Goal: Task Accomplishment & Management: Manage account settings

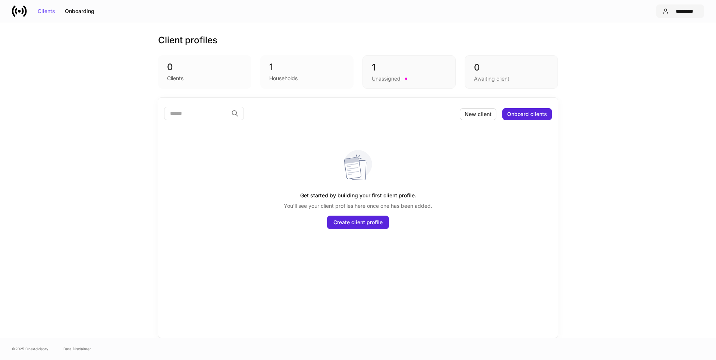
click at [674, 14] on div "*********" at bounding box center [684, 11] width 26 height 5
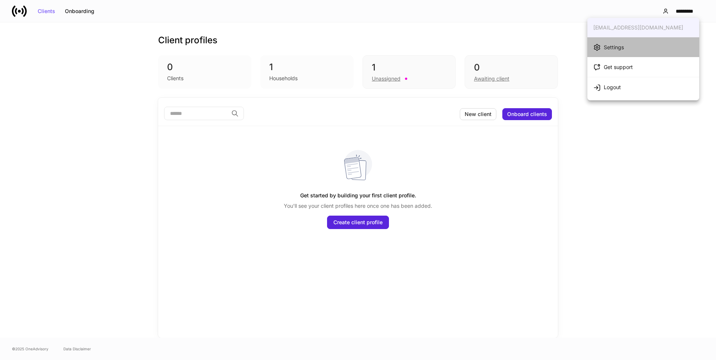
click at [620, 50] on div "Settings" at bounding box center [614, 47] width 20 height 7
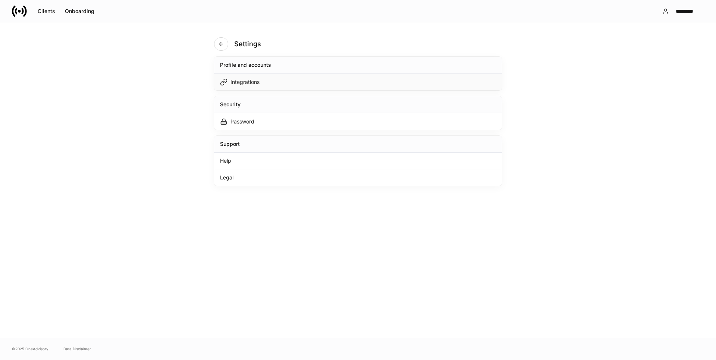
click at [240, 81] on div "Integrations" at bounding box center [244, 81] width 29 height 7
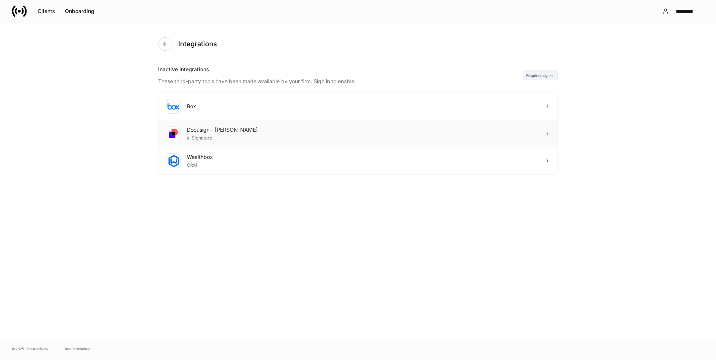
click at [194, 138] on div "e-Signature" at bounding box center [222, 136] width 71 height 7
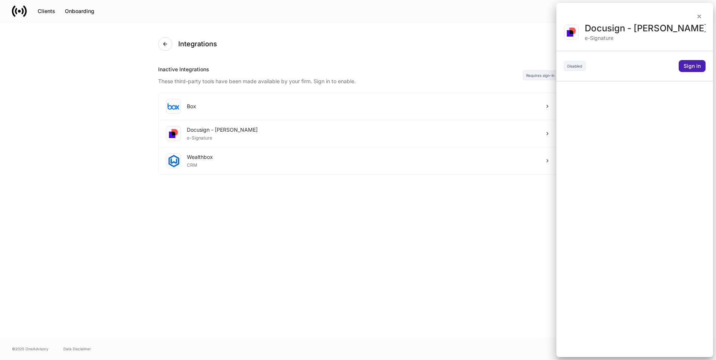
click at [686, 67] on div "Sign in" at bounding box center [691, 65] width 17 height 5
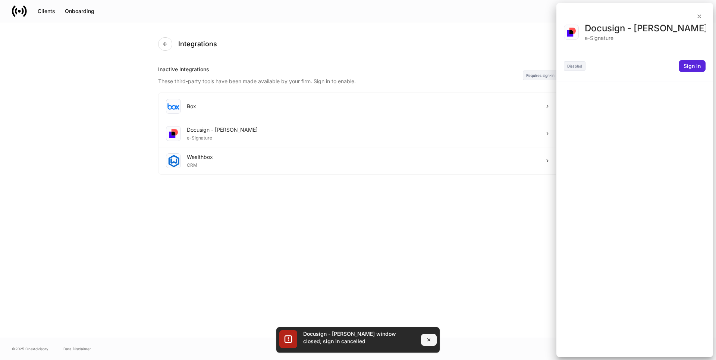
click at [432, 340] on button "button" at bounding box center [429, 340] width 16 height 12
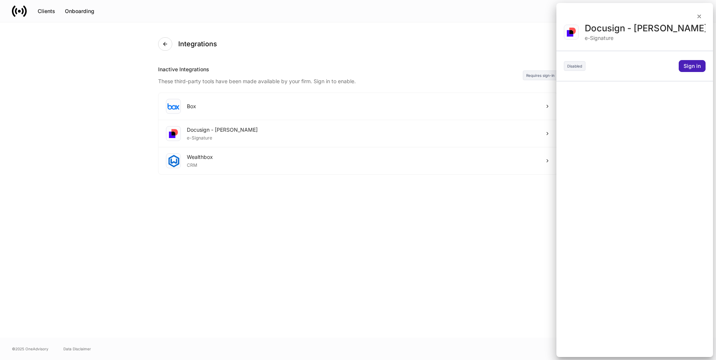
click at [692, 65] on div "Sign in" at bounding box center [691, 65] width 17 height 5
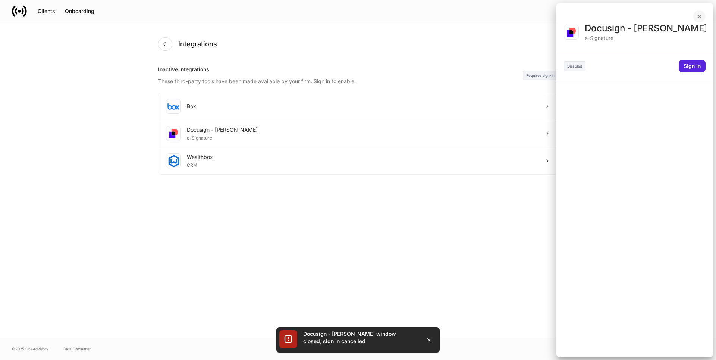
click at [698, 16] on icon "button" at bounding box center [699, 16] width 6 height 6
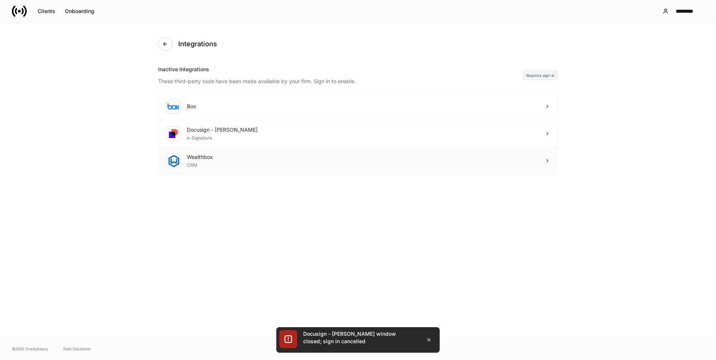
click at [188, 165] on div "CRM" at bounding box center [200, 164] width 26 height 7
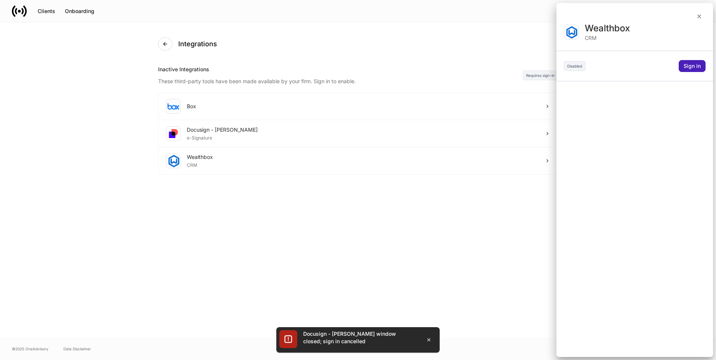
click at [692, 67] on div "Sign in" at bounding box center [691, 65] width 17 height 5
click at [428, 339] on icon "button" at bounding box center [429, 340] width 6 height 6
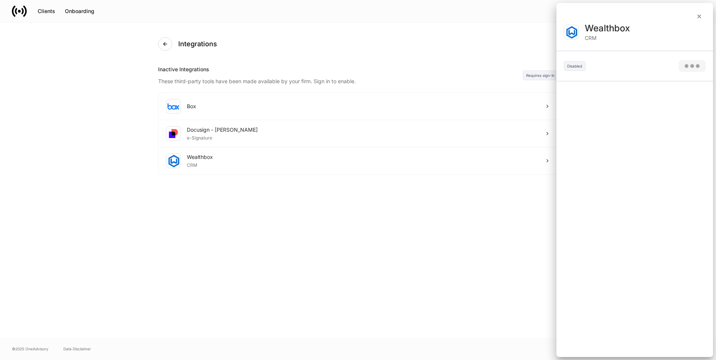
click at [194, 157] on div at bounding box center [358, 180] width 716 height 360
click at [699, 16] on div at bounding box center [358, 180] width 716 height 360
click at [698, 16] on div at bounding box center [358, 180] width 716 height 360
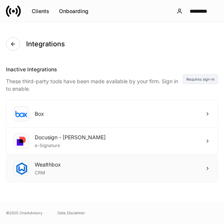
click at [40, 167] on div "Wealthbox" at bounding box center [48, 164] width 26 height 7
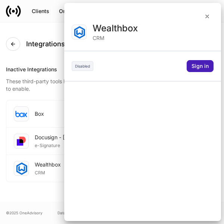
click at [203, 66] on div "Sign in" at bounding box center [199, 65] width 17 height 5
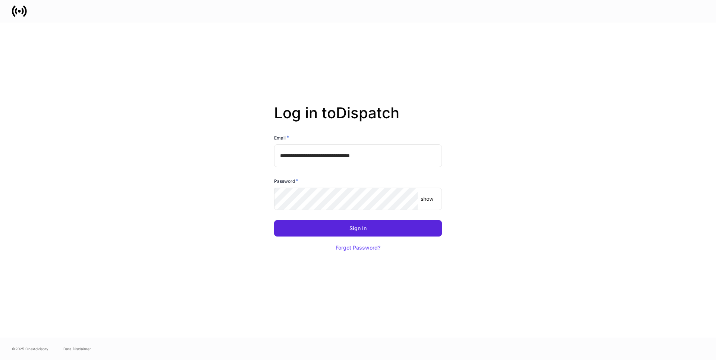
click at [292, 183] on h6 "Password *" at bounding box center [286, 180] width 24 height 7
click at [309, 179] on div "Password *" at bounding box center [358, 182] width 168 height 10
click at [298, 181] on span "*" at bounding box center [297, 180] width 3 height 6
click at [290, 181] on h6 "Password *" at bounding box center [286, 180] width 24 height 7
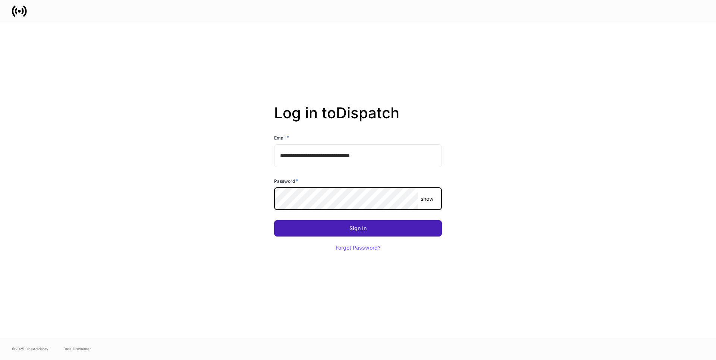
click at [281, 227] on button "Sign In" at bounding box center [358, 228] width 168 height 16
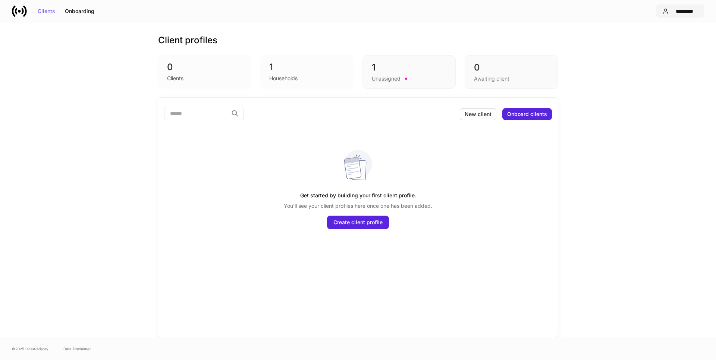
click at [678, 12] on div "*********" at bounding box center [684, 11] width 26 height 5
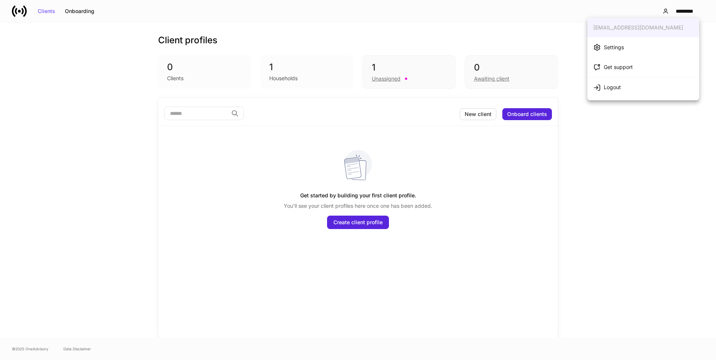
click at [620, 50] on div "Settings" at bounding box center [614, 47] width 20 height 7
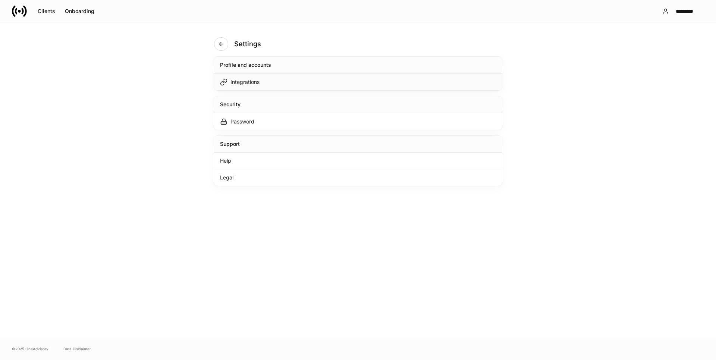
click at [230, 82] on div "Integrations" at bounding box center [244, 81] width 29 height 7
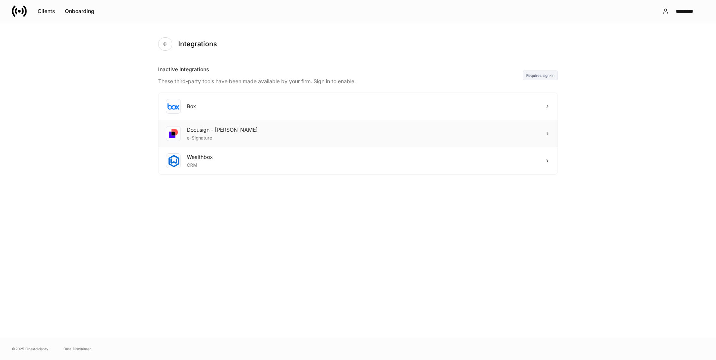
click at [191, 137] on div "e-Signature" at bounding box center [222, 136] width 71 height 7
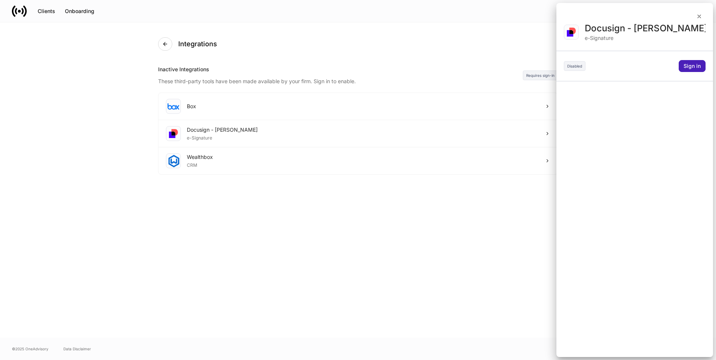
click at [684, 65] on div "Sign in" at bounding box center [691, 65] width 17 height 5
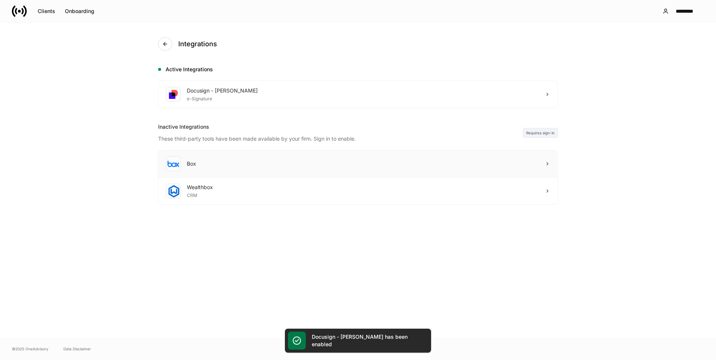
click at [187, 165] on div "Box" at bounding box center [191, 163] width 9 height 7
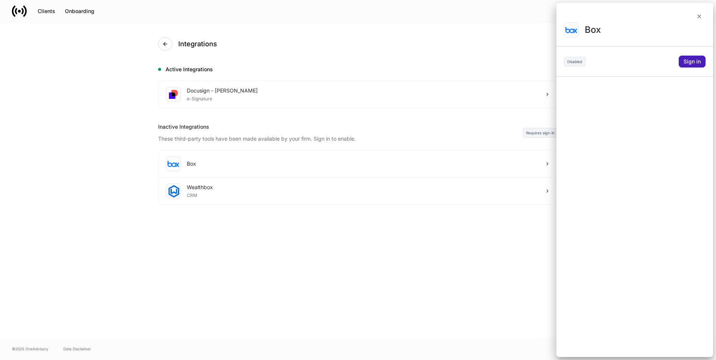
click at [695, 59] on div "Sign in" at bounding box center [691, 61] width 17 height 5
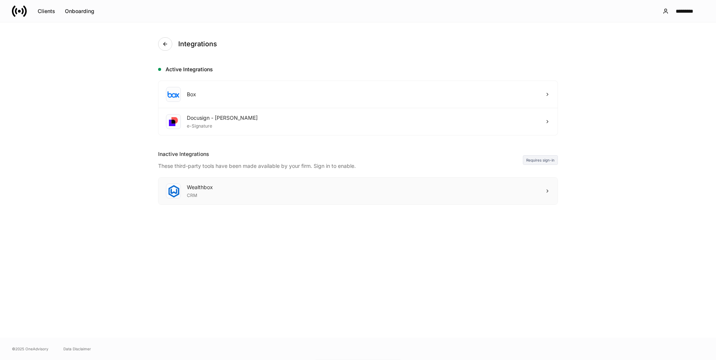
click at [195, 192] on div "CRM" at bounding box center [200, 194] width 26 height 7
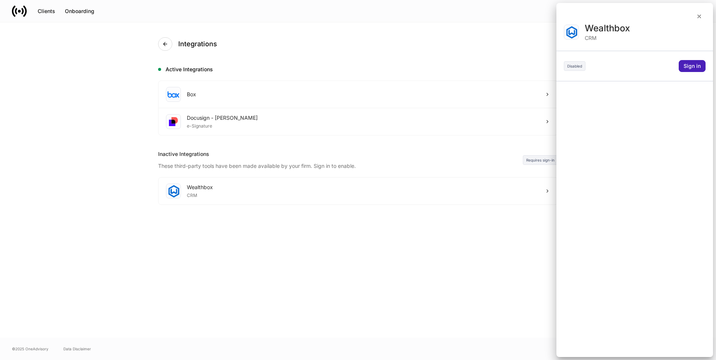
click at [686, 67] on div "Sign in" at bounding box center [691, 65] width 17 height 5
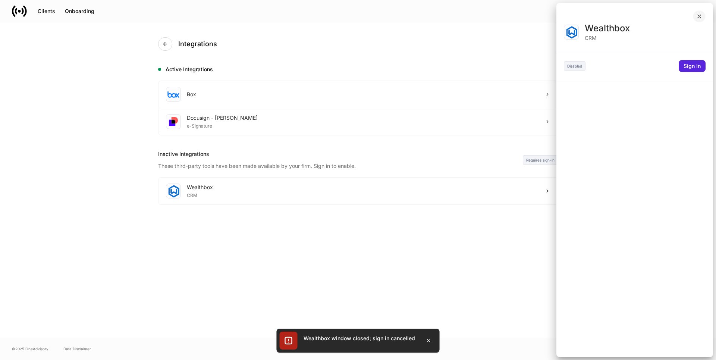
click at [699, 15] on icon "button" at bounding box center [699, 16] width 6 height 6
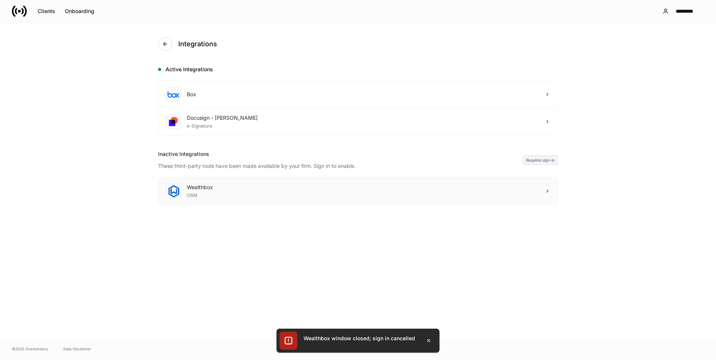
click at [189, 191] on div "CRM" at bounding box center [200, 194] width 26 height 7
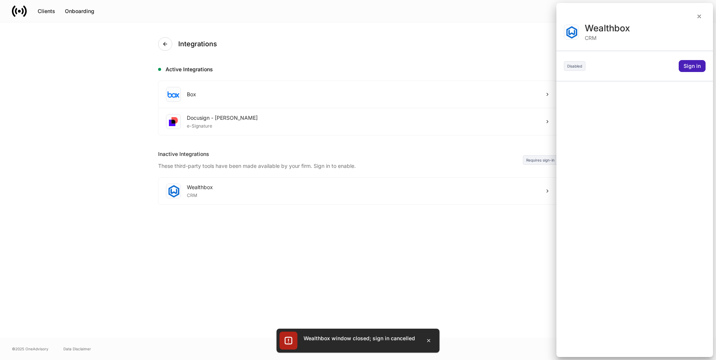
click at [693, 65] on div "Sign in" at bounding box center [691, 65] width 17 height 5
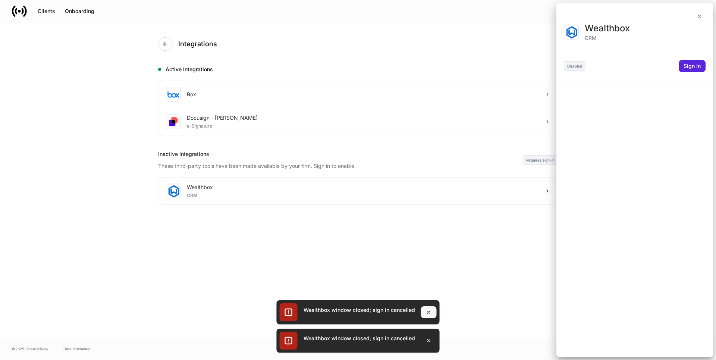
click at [428, 309] on icon "button" at bounding box center [429, 312] width 6 height 6
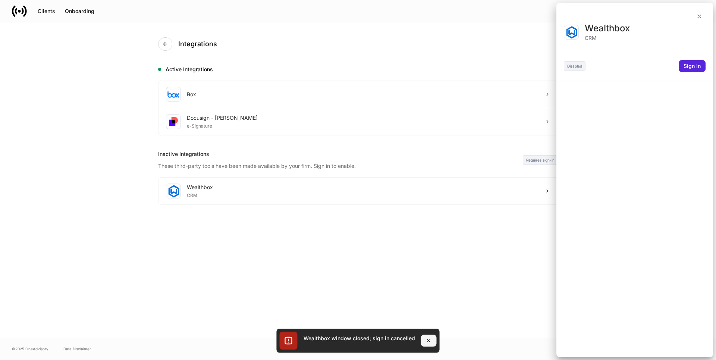
click at [429, 339] on icon "button" at bounding box center [429, 340] width 6 height 6
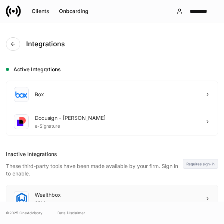
click at [45, 195] on div "Wealthbox" at bounding box center [48, 194] width 26 height 7
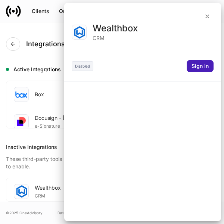
click at [203, 63] on div "Sign in" at bounding box center [199, 65] width 17 height 5
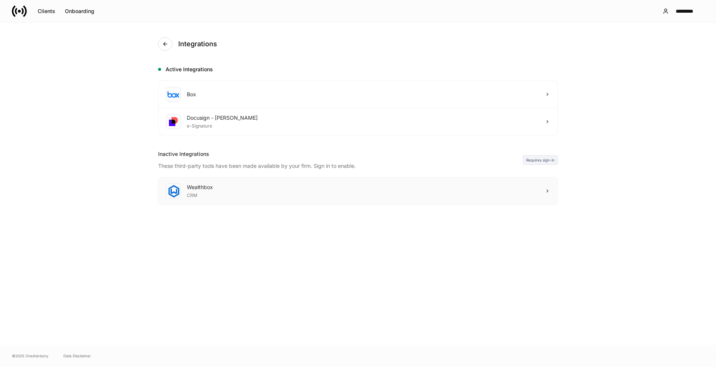
click at [196, 191] on div "CRM" at bounding box center [200, 194] width 26 height 7
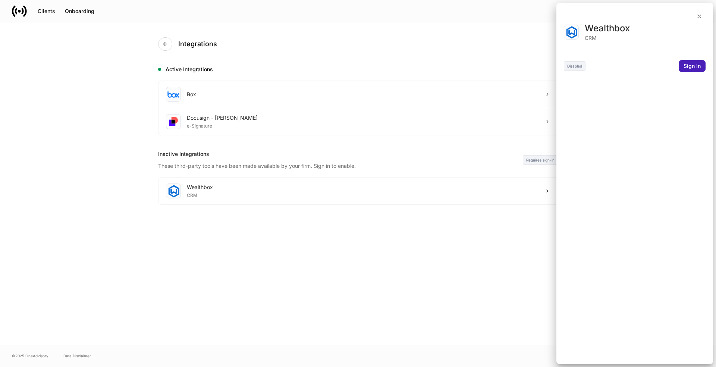
click at [223, 66] on div "Sign in" at bounding box center [691, 65] width 17 height 5
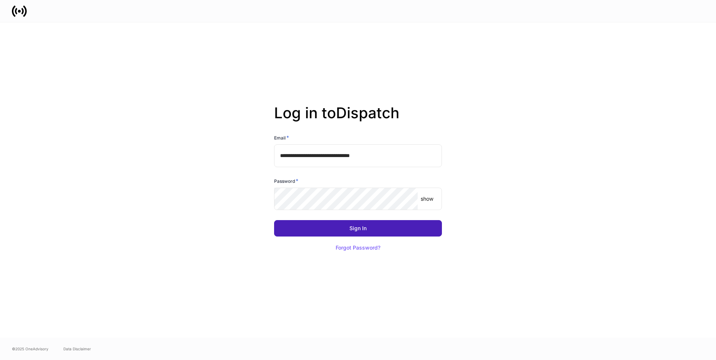
click at [385, 227] on button "Sign In" at bounding box center [358, 228] width 168 height 16
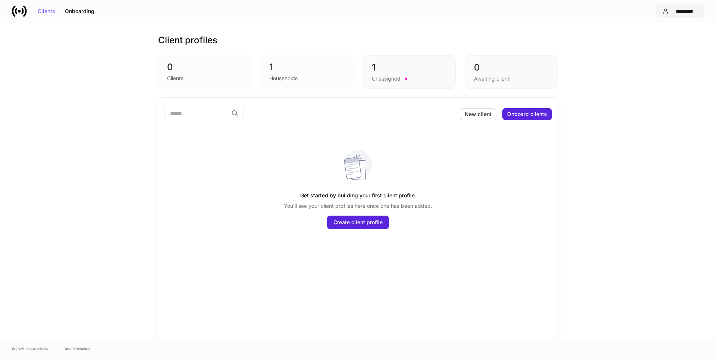
click at [692, 9] on div "*********" at bounding box center [684, 11] width 26 height 5
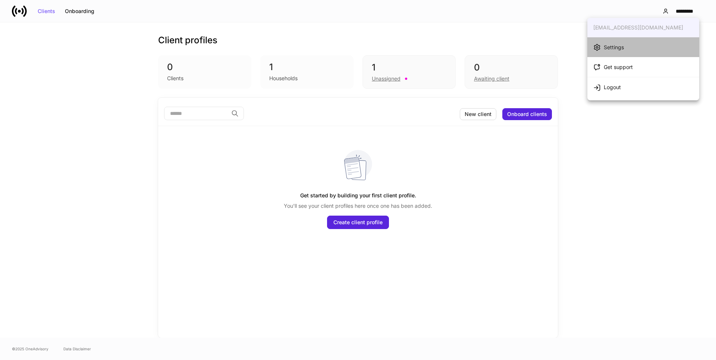
click at [615, 46] on div "Settings" at bounding box center [614, 47] width 20 height 7
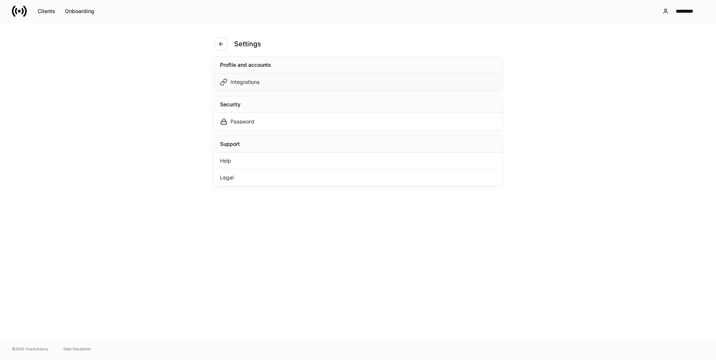
click at [243, 82] on div "Integrations" at bounding box center [244, 81] width 29 height 7
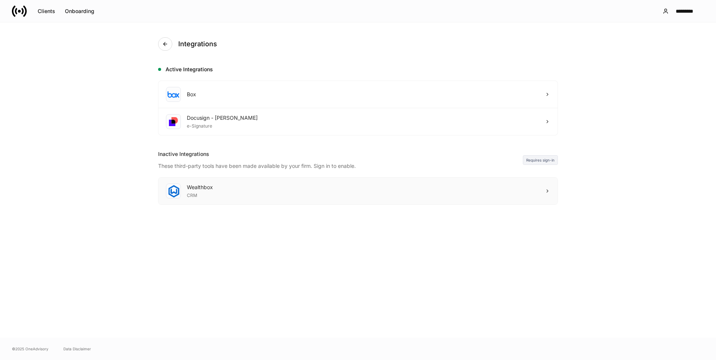
click at [197, 189] on div "Wealthbox" at bounding box center [200, 186] width 26 height 7
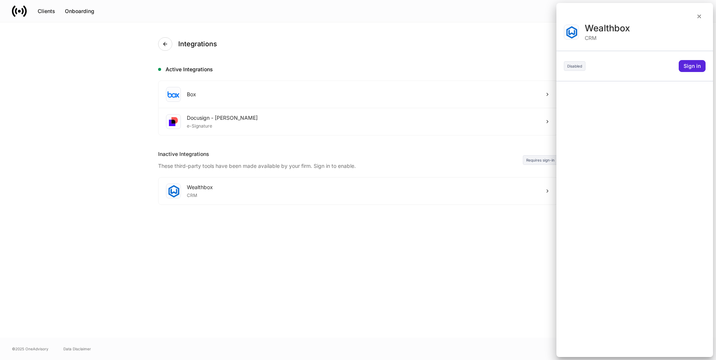
click at [402, 297] on div at bounding box center [358, 180] width 716 height 360
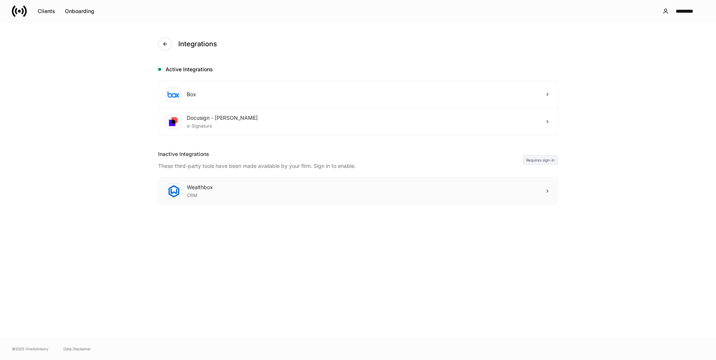
click at [190, 190] on div "Wealthbox" at bounding box center [200, 186] width 26 height 7
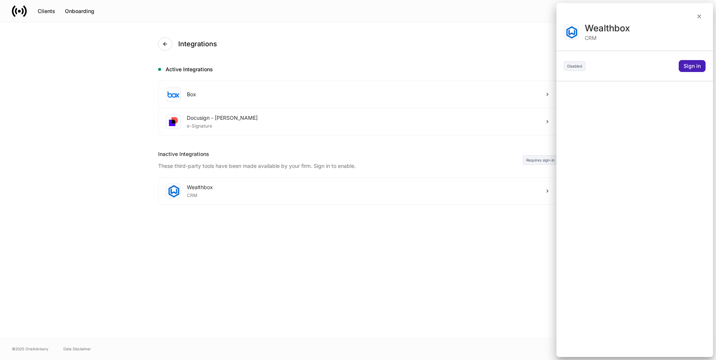
click at [690, 68] on div "Sign in" at bounding box center [691, 65] width 17 height 5
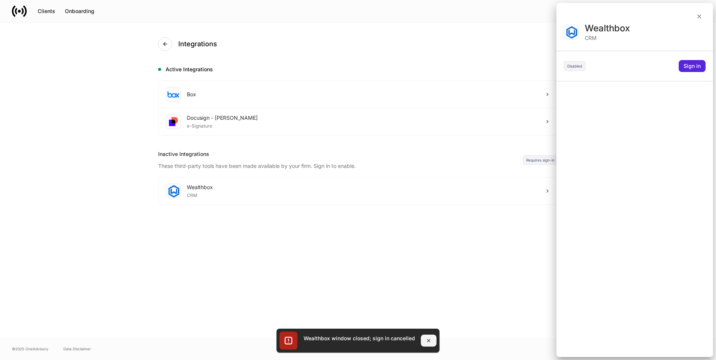
click at [431, 342] on button "button" at bounding box center [429, 340] width 16 height 12
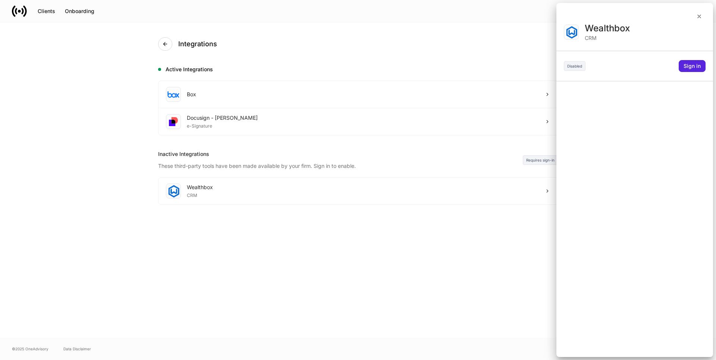
click at [191, 192] on div at bounding box center [358, 180] width 716 height 360
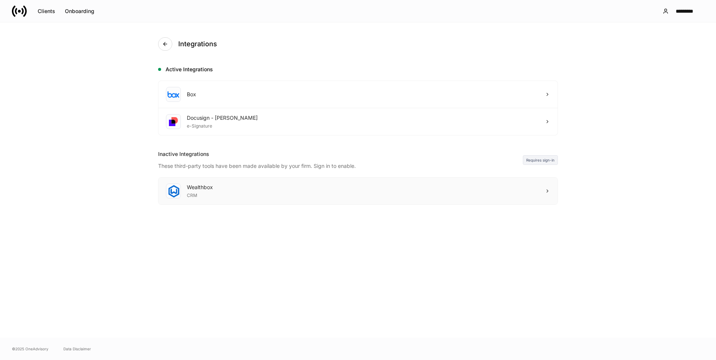
click at [182, 192] on div "Wealthbox CRM" at bounding box center [189, 190] width 47 height 15
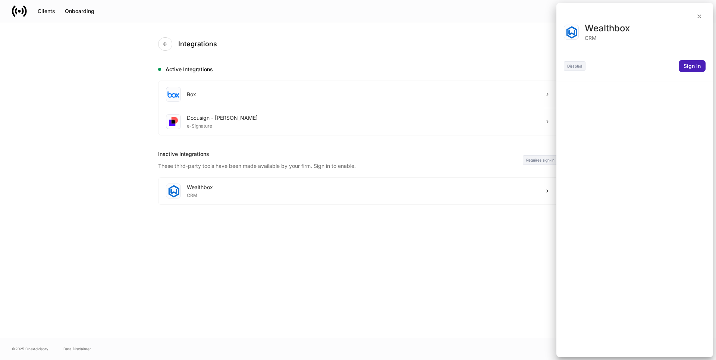
click at [696, 65] on div "Sign in" at bounding box center [691, 65] width 17 height 5
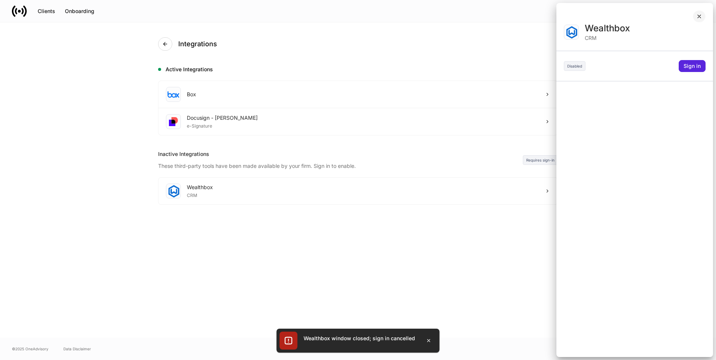
click at [702, 19] on button "button" at bounding box center [699, 16] width 13 height 12
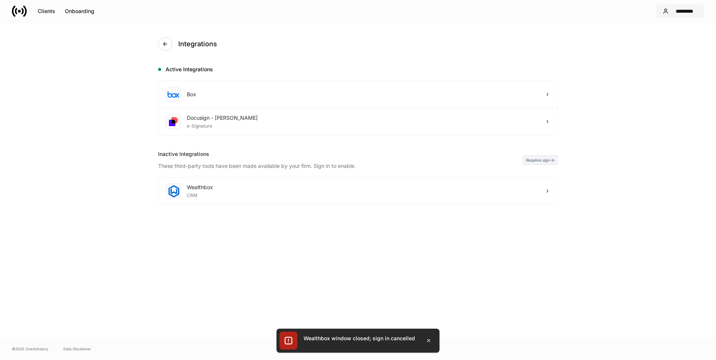
click at [688, 12] on div "*********" at bounding box center [684, 11] width 26 height 5
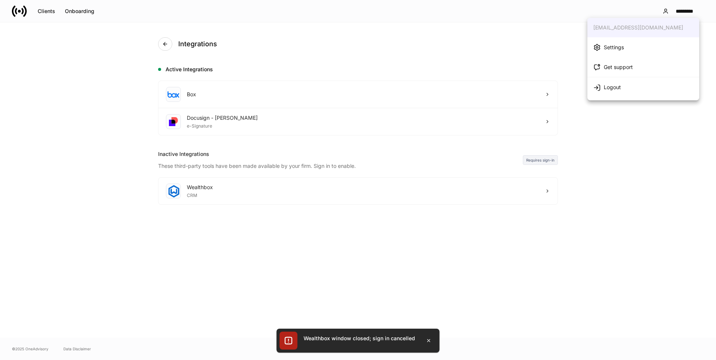
click at [605, 51] on li "Settings" at bounding box center [643, 47] width 112 height 20
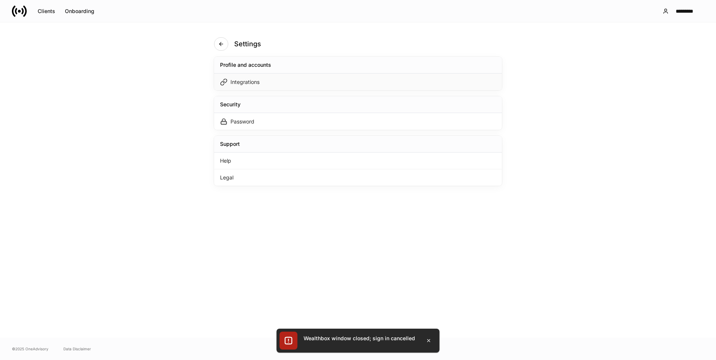
click at [244, 84] on div "Integrations" at bounding box center [244, 81] width 29 height 7
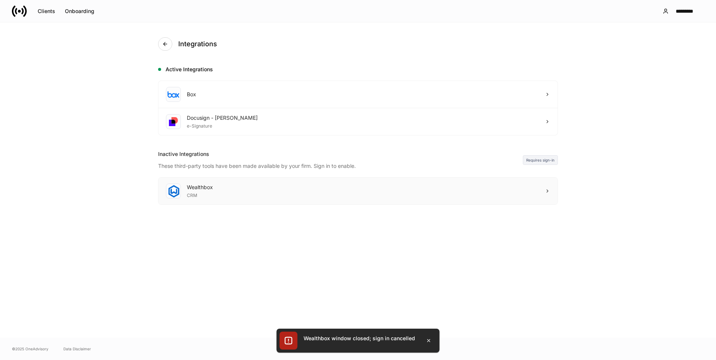
click at [193, 185] on div "Wealthbox" at bounding box center [200, 186] width 26 height 7
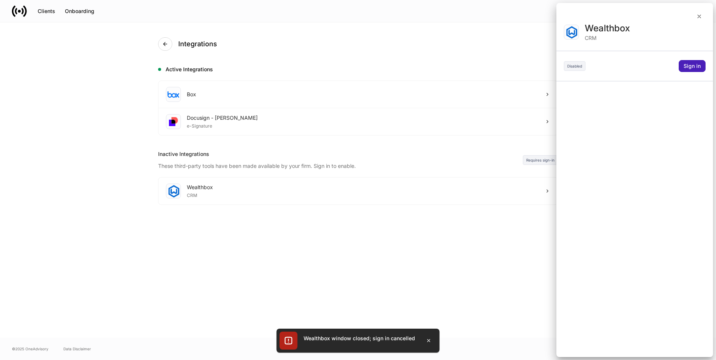
click at [692, 64] on div "Sign in" at bounding box center [691, 65] width 17 height 5
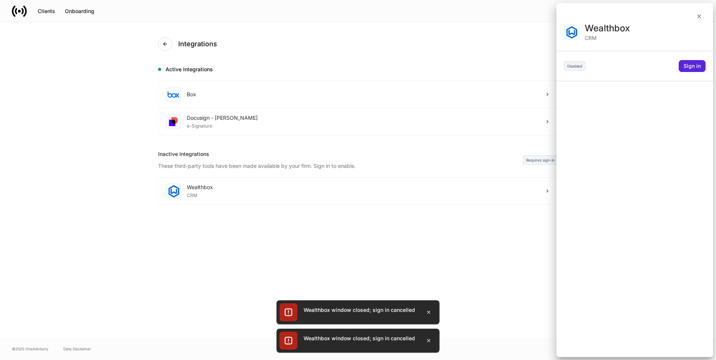
click at [17, 6] on div at bounding box center [358, 180] width 716 height 360
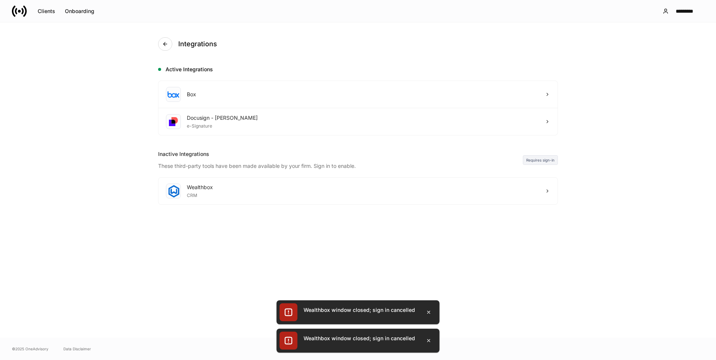
click at [18, 12] on icon at bounding box center [19, 11] width 15 height 15
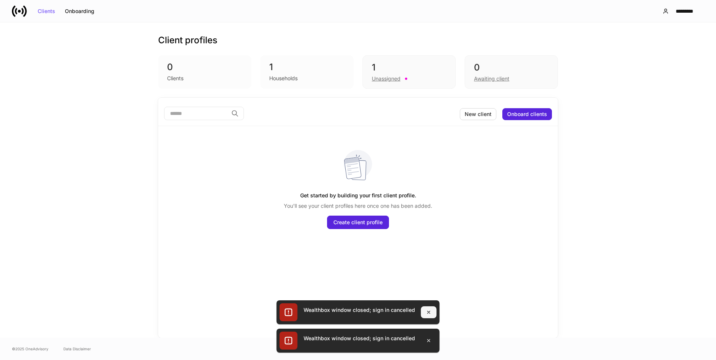
click at [431, 312] on button "button" at bounding box center [429, 312] width 16 height 12
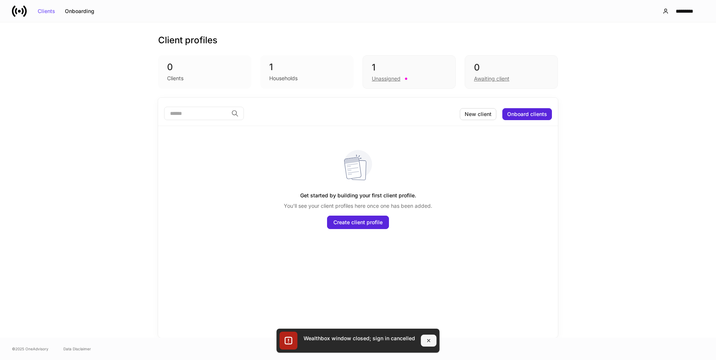
click at [429, 341] on icon "button" at bounding box center [429, 340] width 6 height 6
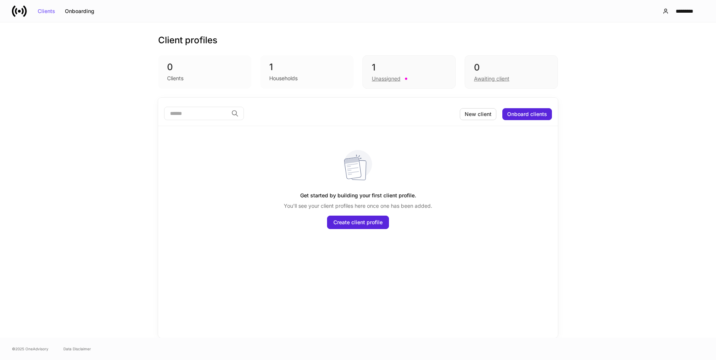
click at [19, 12] on icon at bounding box center [19, 11] width 3 height 3
click at [275, 76] on div "Households" at bounding box center [283, 78] width 28 height 7
click at [682, 9] on div "*********" at bounding box center [684, 11] width 26 height 5
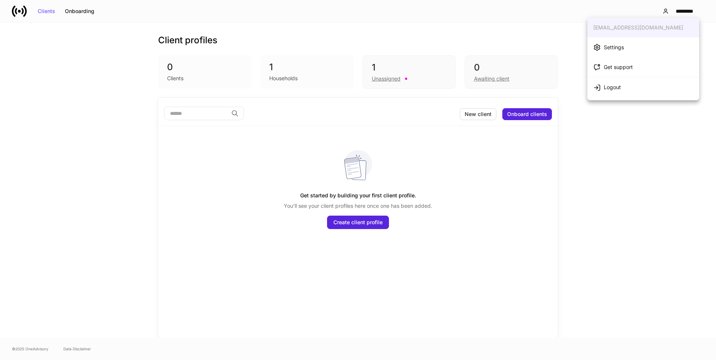
click at [614, 46] on div "Settings" at bounding box center [614, 47] width 20 height 7
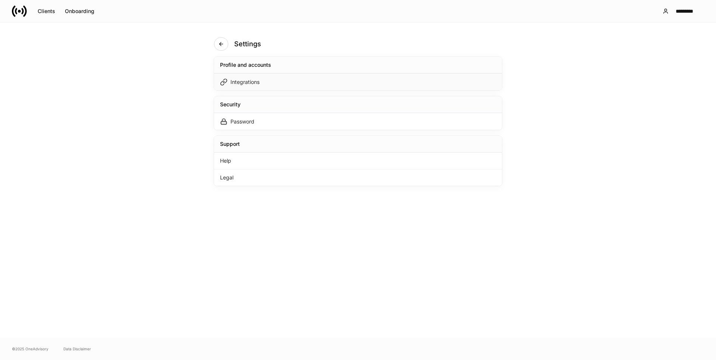
click at [243, 82] on div "Integrations" at bounding box center [244, 81] width 29 height 7
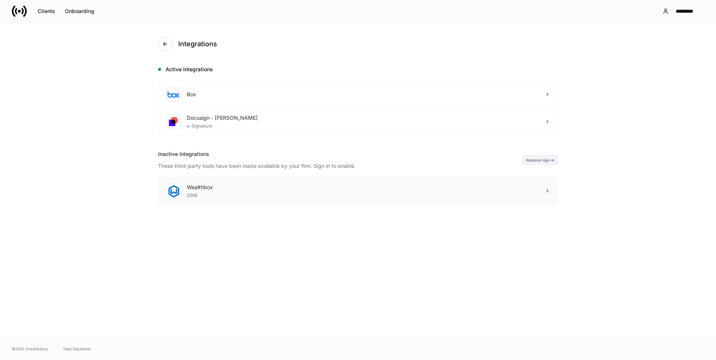
click at [193, 192] on div "CRM" at bounding box center [200, 194] width 26 height 7
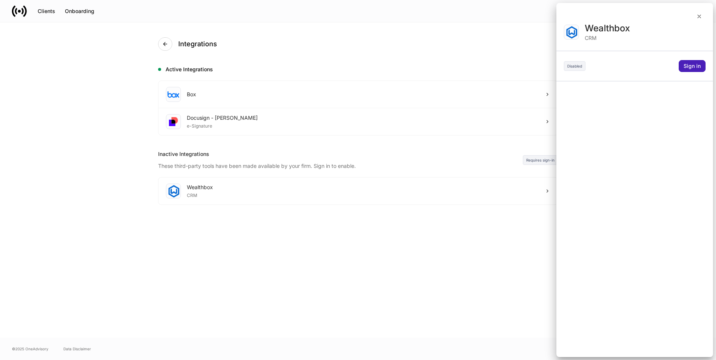
click at [701, 64] on button "Sign in" at bounding box center [692, 66] width 27 height 12
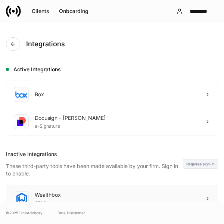
click at [47, 193] on div "Wealthbox" at bounding box center [48, 194] width 26 height 7
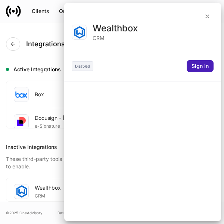
click at [195, 62] on button "Sign in" at bounding box center [199, 66] width 27 height 12
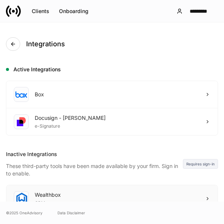
click at [38, 195] on div "Wealthbox" at bounding box center [48, 194] width 26 height 7
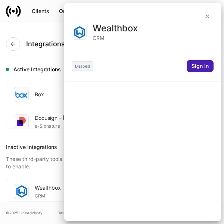
click at [192, 69] on div "Sign in" at bounding box center [199, 65] width 17 height 5
